Goal: Task Accomplishment & Management: Manage account settings

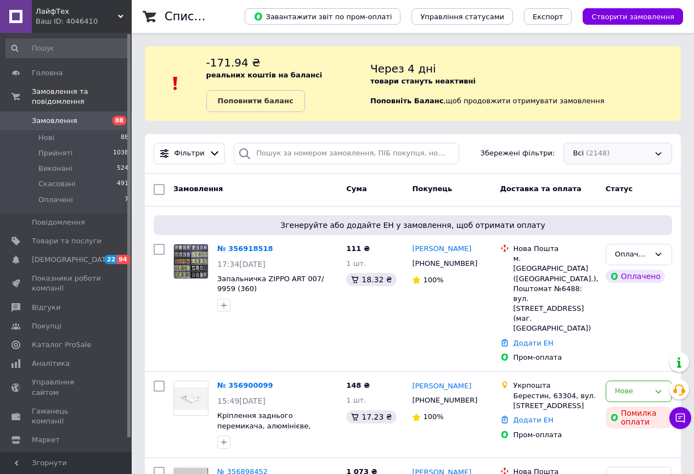
click at [592, 153] on div "Всі (2148)" at bounding box center [618, 153] width 109 height 21
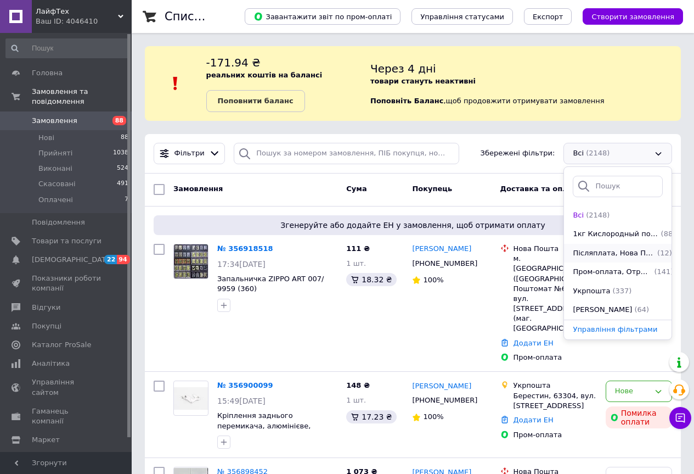
click at [610, 254] on span "Післяплата, Нова Пошта, Отримано, Замовлення без чеків" at bounding box center [614, 253] width 82 height 10
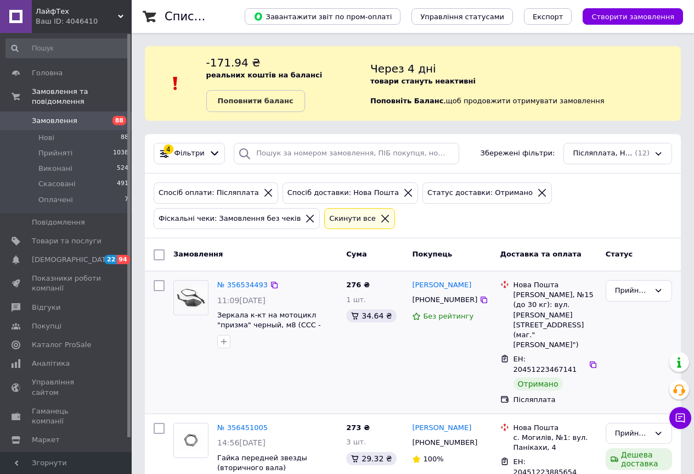
click at [159, 283] on input "checkbox" at bounding box center [159, 285] width 11 height 11
checkbox input "true"
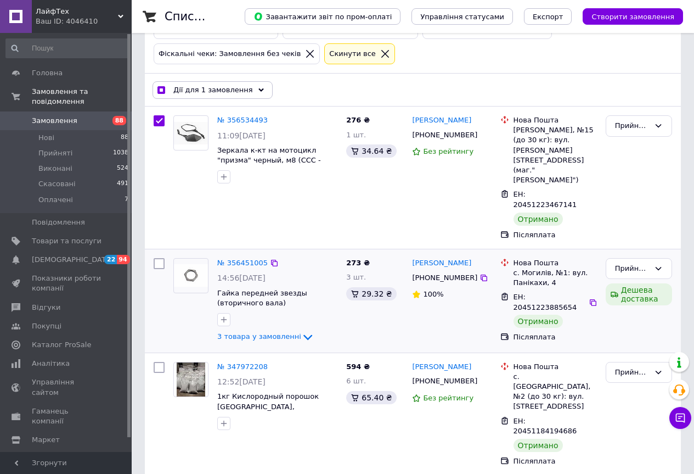
click at [159, 258] on input "checkbox" at bounding box center [159, 263] width 11 height 11
checkbox input "true"
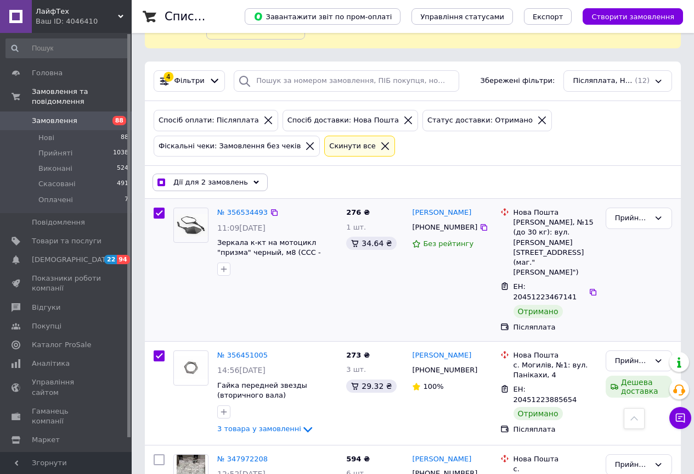
scroll to position [55, 0]
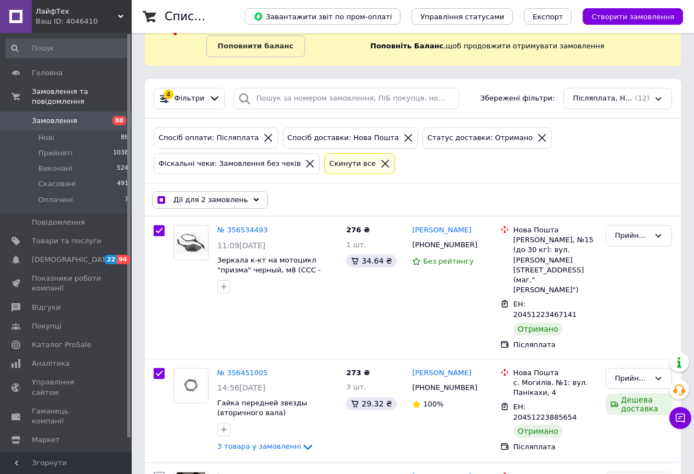
click at [206, 201] on span "Дії для 2 замовлень" at bounding box center [210, 200] width 75 height 10
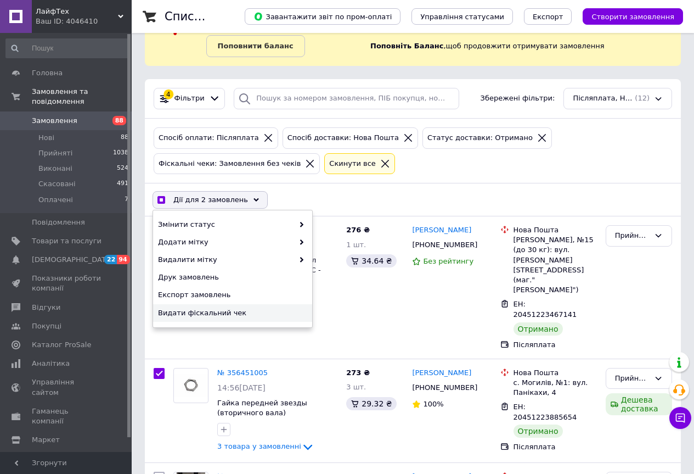
click at [203, 312] on span "Видати фіскальний чек" at bounding box center [231, 313] width 147 height 10
checkbox input "true"
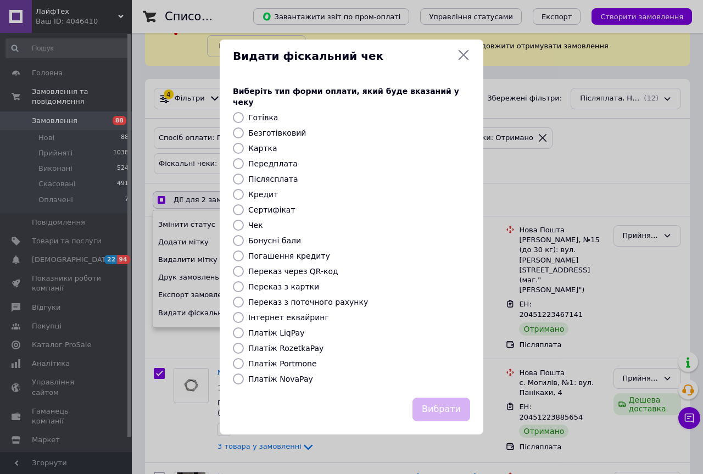
click at [273, 374] on label "Платіж NovaPay" at bounding box center [280, 378] width 65 height 9
click at [244, 373] on input "Платіж NovaPay" at bounding box center [238, 378] width 11 height 11
radio input "true"
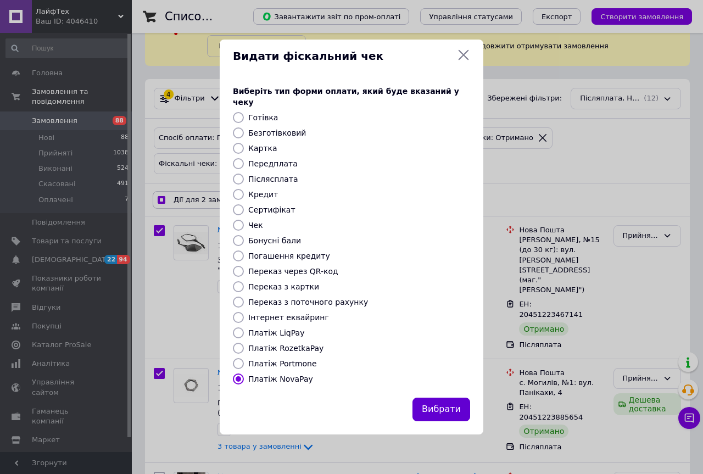
click at [442, 406] on button "Вибрати" at bounding box center [441, 409] width 58 height 24
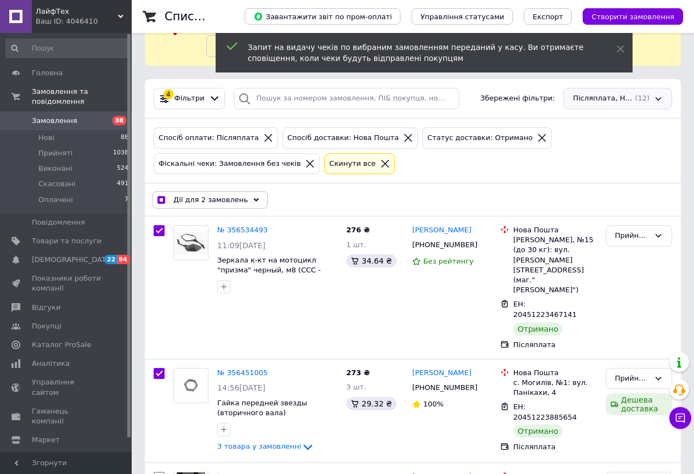
click at [610, 102] on div "Післяплата, Нова Пошта, Отримано, Замовлення без чеків (12)" at bounding box center [618, 98] width 109 height 21
checkbox input "true"
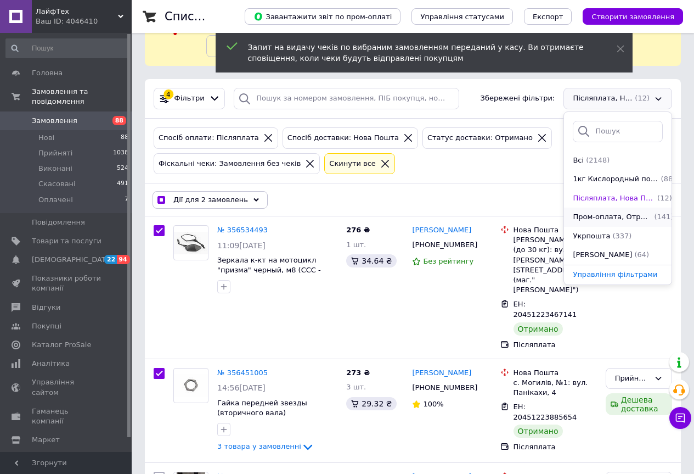
click at [606, 218] on span "Пром-оплата, Отримано, Замовлення без чеків" at bounding box center [612, 217] width 79 height 10
checkbox input "false"
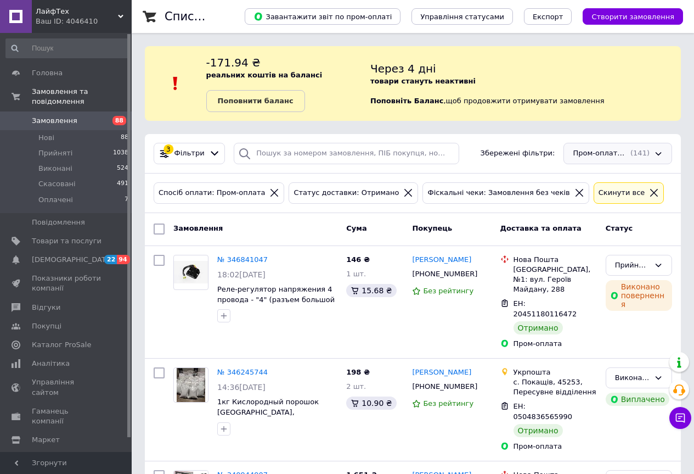
click at [615, 152] on div "Пром-оплата, Отримано, Замовлення без чеків (141)" at bounding box center [618, 153] width 109 height 21
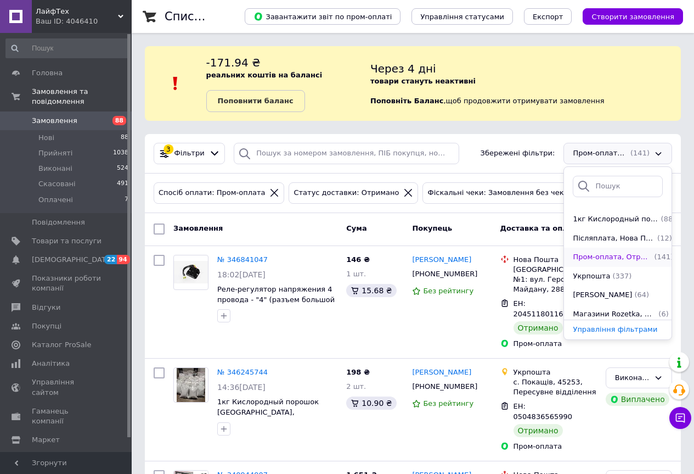
scroll to position [23, 0]
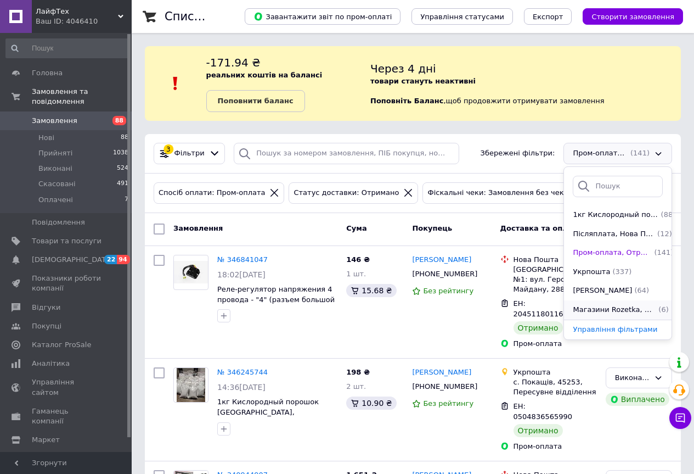
click at [614, 305] on span "Магазини Rozetka, Післяплата, Замовлення без чеків" at bounding box center [614, 310] width 83 height 10
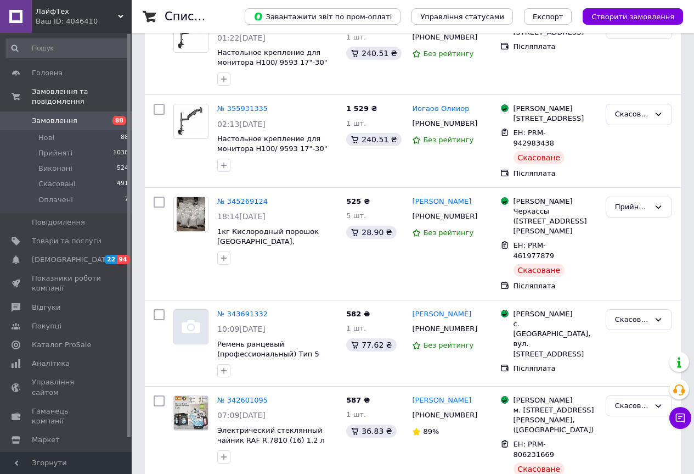
scroll to position [329, 0]
